Goal: Task Accomplishment & Management: Complete application form

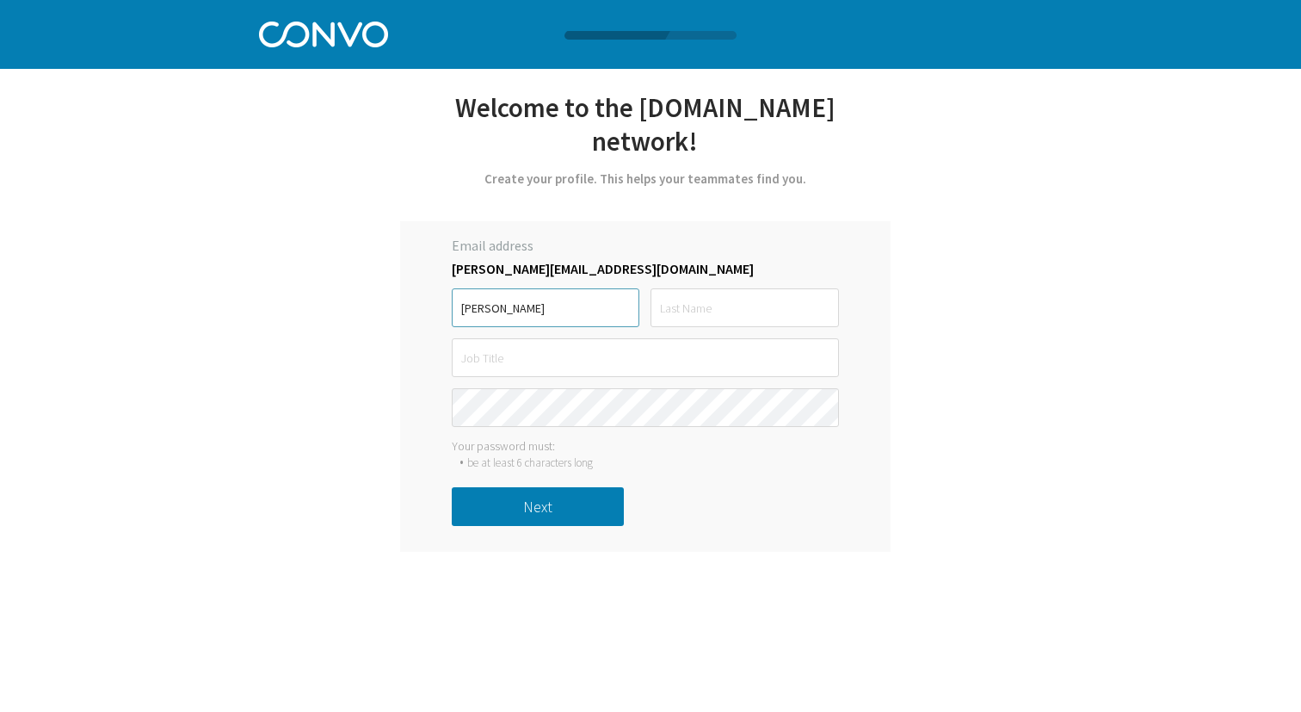
type input "Derek"
type input "Muzira"
type input "Sales Support"
click at [816, 404] on keeper-lock "Open Keeper Popup" at bounding box center [820, 407] width 21 height 21
type input "Muzira"
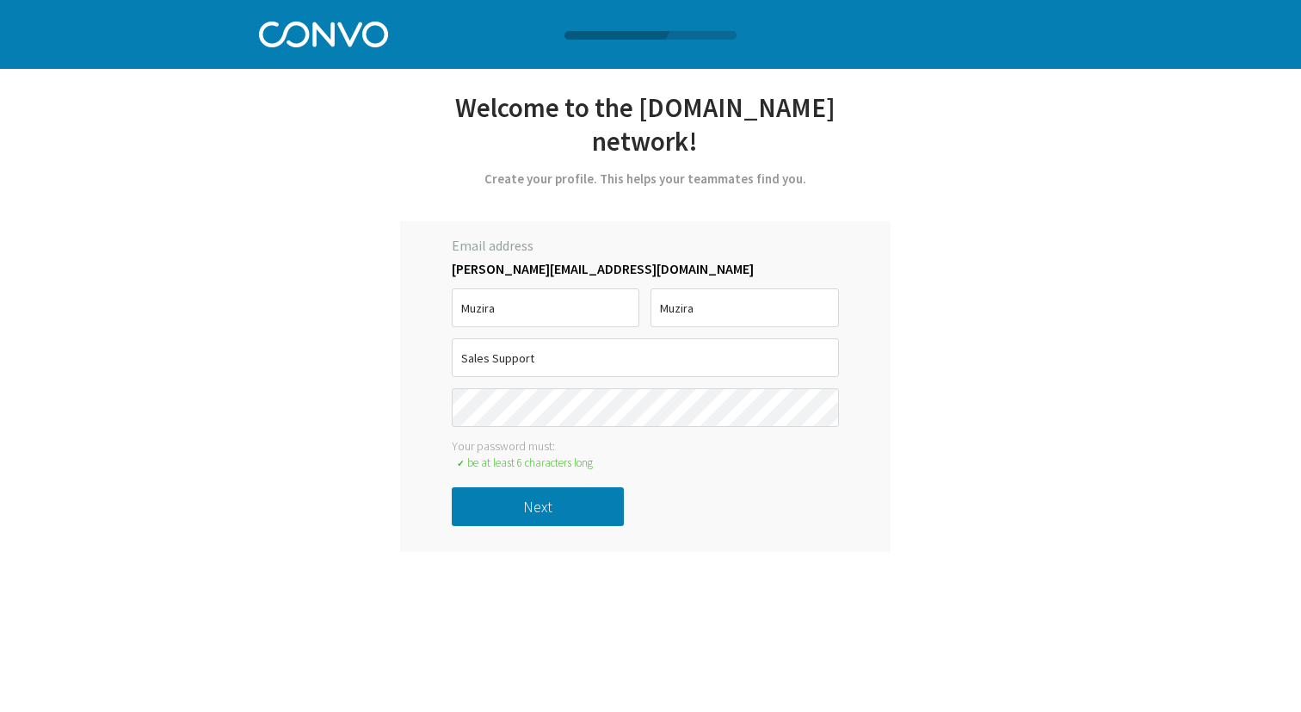
click at [518, 510] on button "Next" at bounding box center [538, 506] width 172 height 39
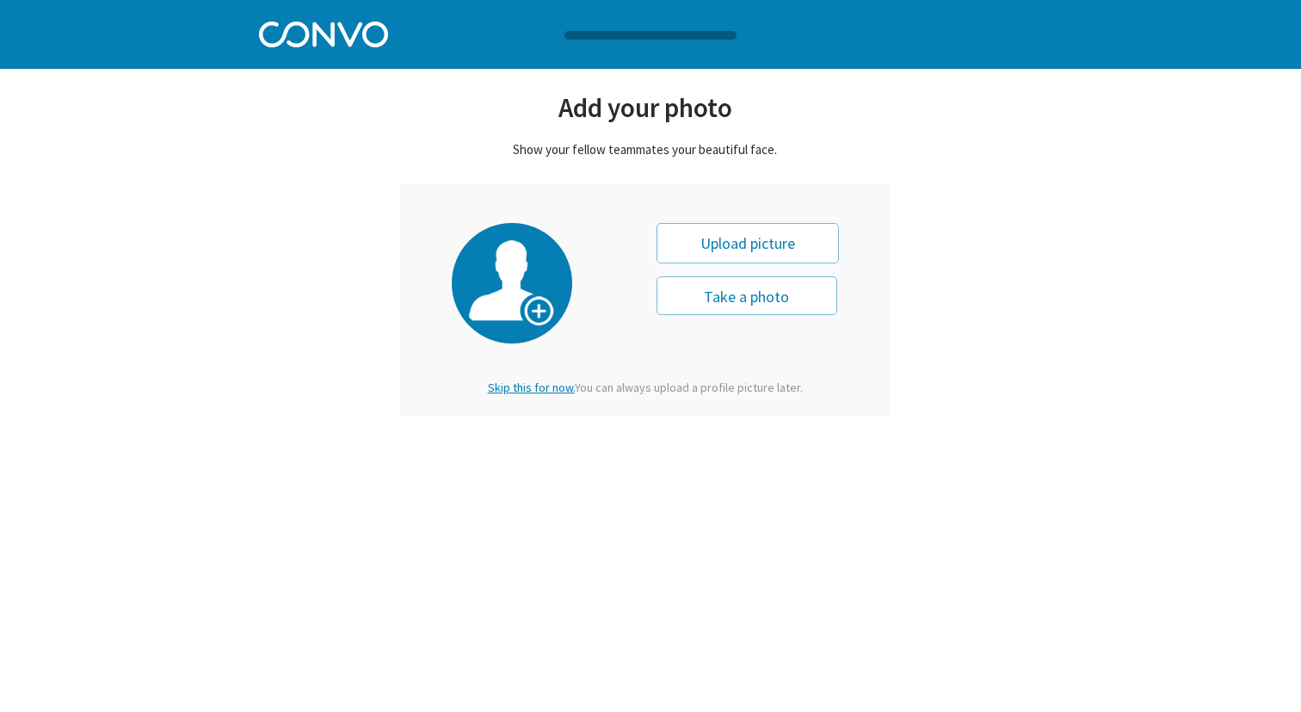
click at [763, 240] on div "Upload picture" at bounding box center [747, 243] width 182 height 40
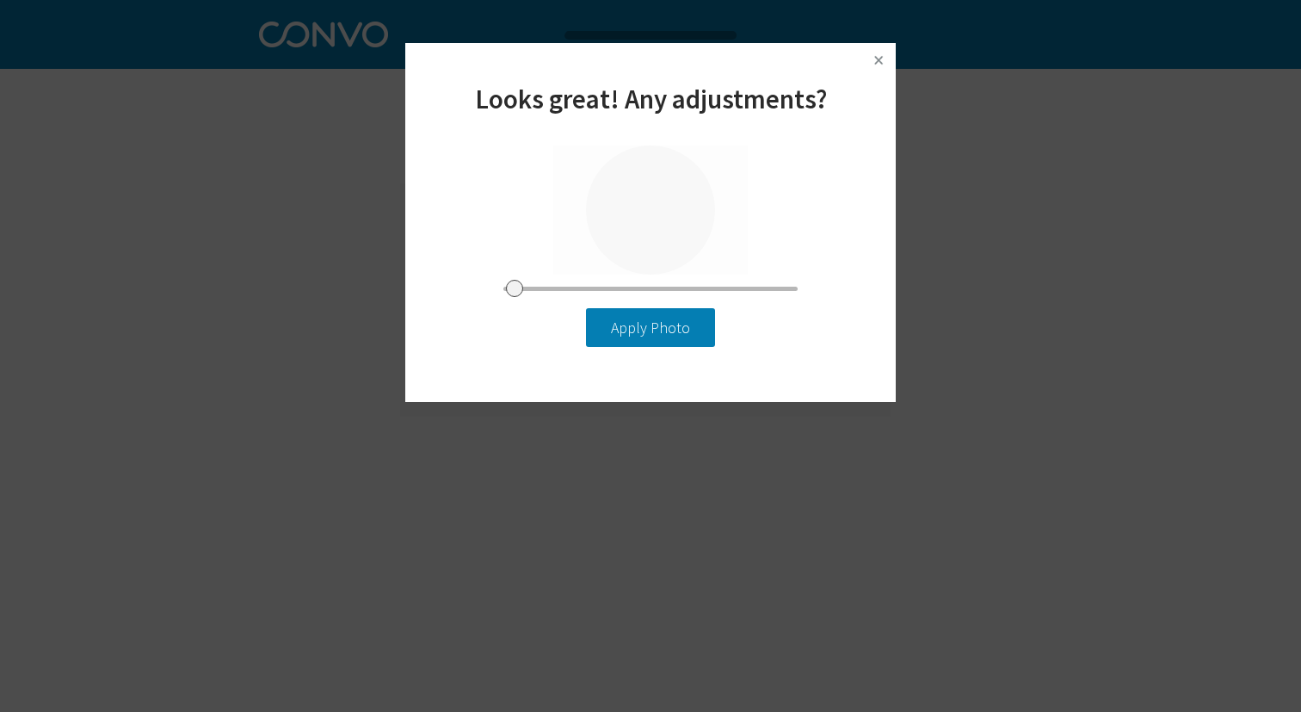
type input "0"
drag, startPoint x: 517, startPoint y: 281, endPoint x: 443, endPoint y: 322, distance: 84.3
click at [503, 291] on input "range" at bounding box center [650, 288] width 294 height 4
click at [608, 328] on button "Apply Photo" at bounding box center [650, 327] width 129 height 39
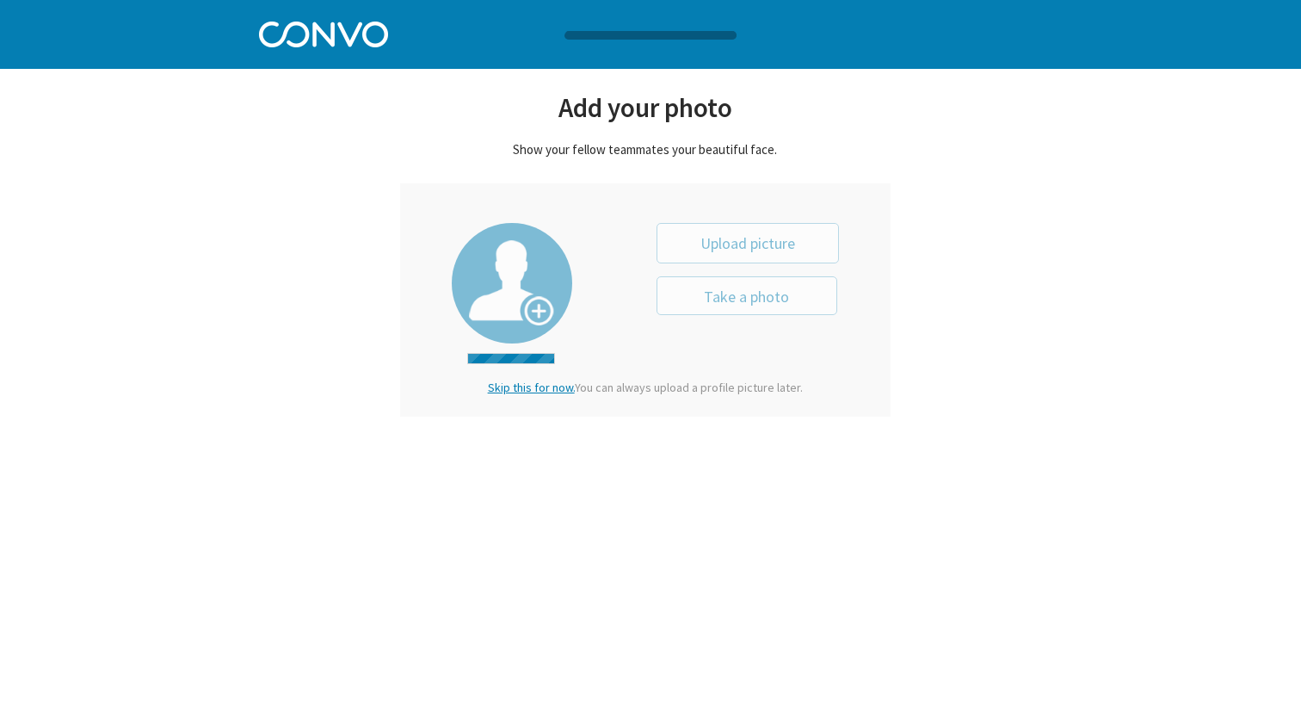
click at [679, 206] on div "Take a photo" at bounding box center [645, 299] width 490 height 233
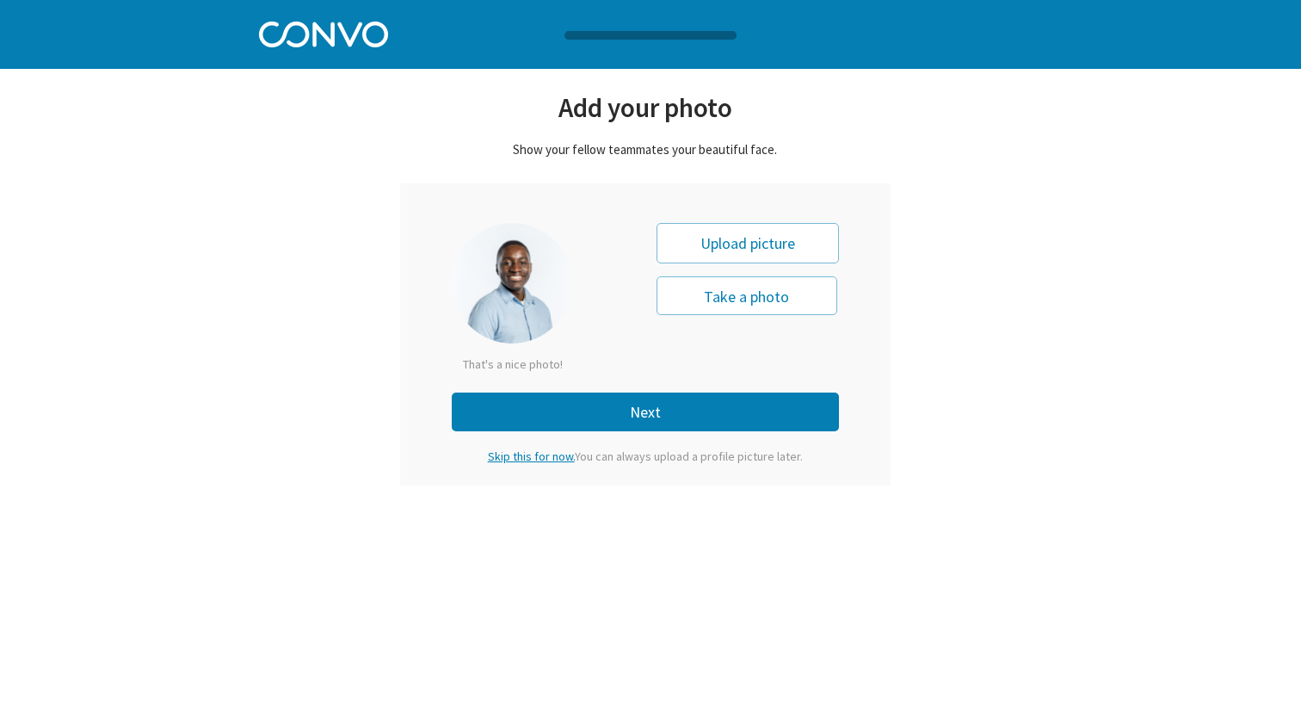
click at [628, 407] on button "Next" at bounding box center [645, 411] width 387 height 39
